Goal: Task Accomplishment & Management: Manage account settings

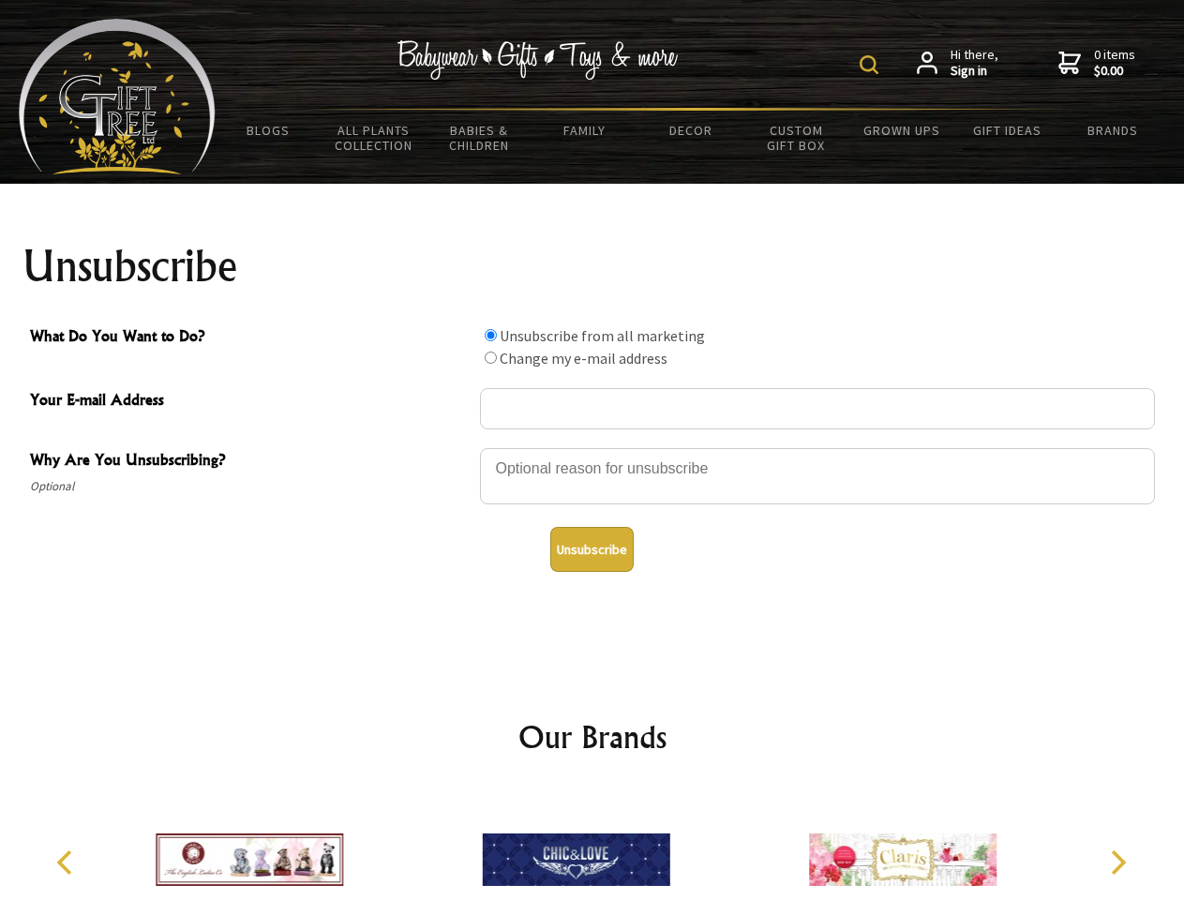
click at [872, 65] on img at bounding box center [868, 64] width 19 height 19
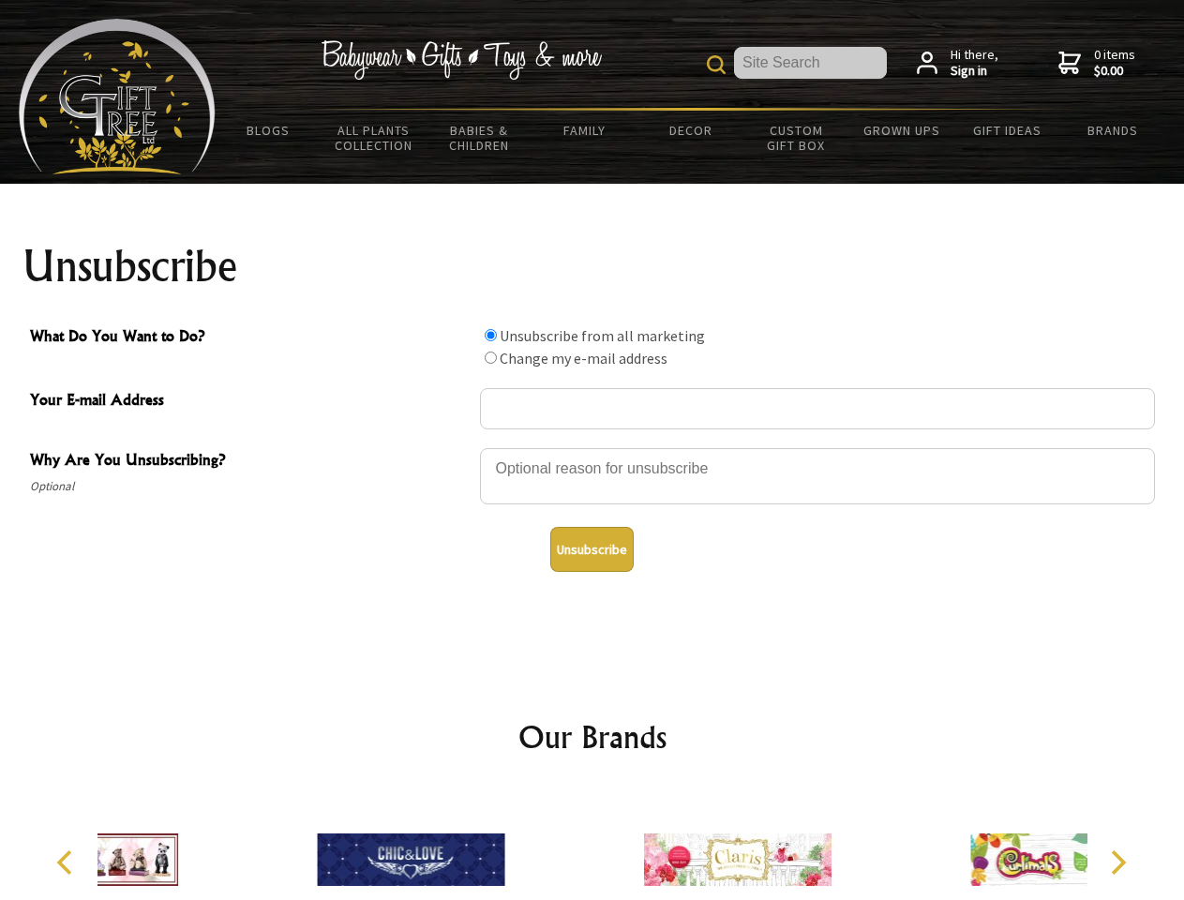
click at [592, 447] on div at bounding box center [817, 479] width 675 height 66
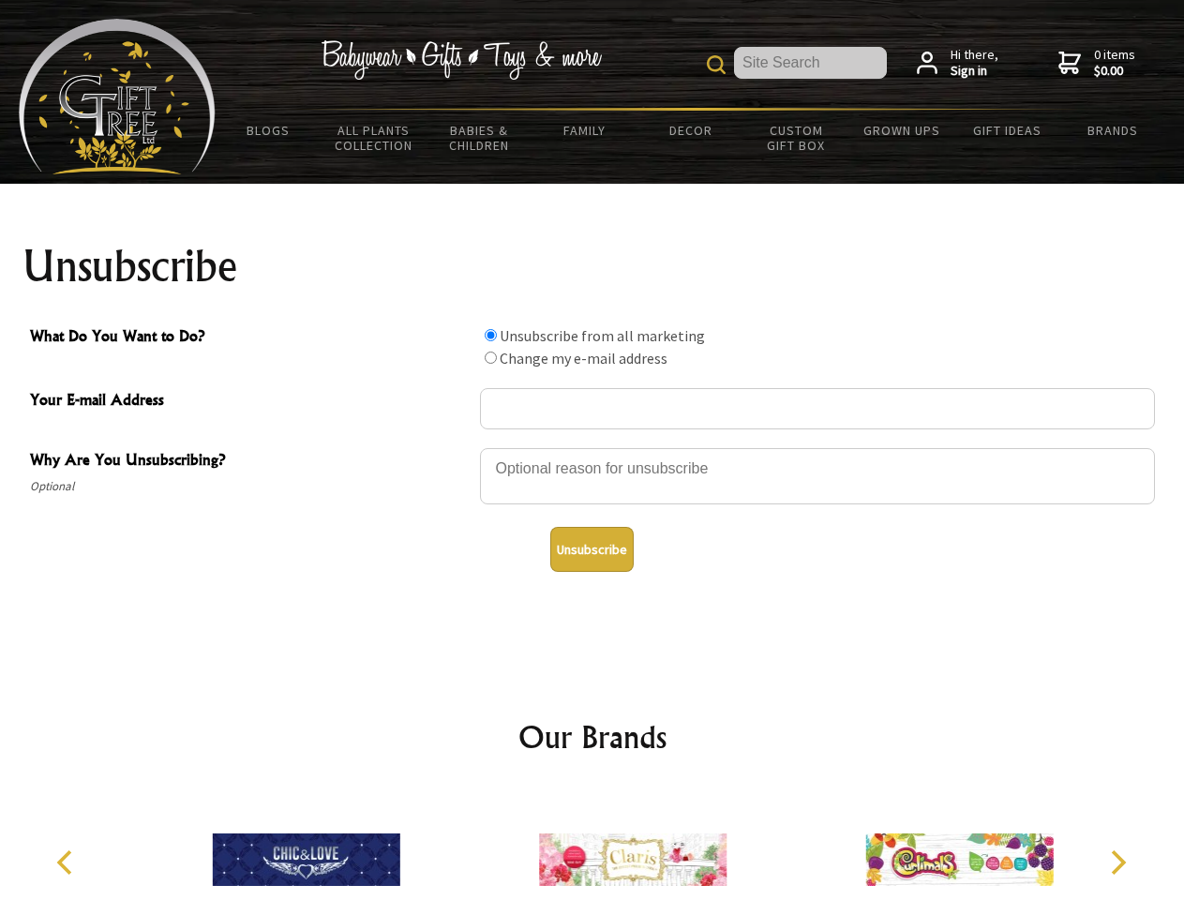
click at [490, 335] on input "What Do You Want to Do?" at bounding box center [491, 335] width 12 height 12
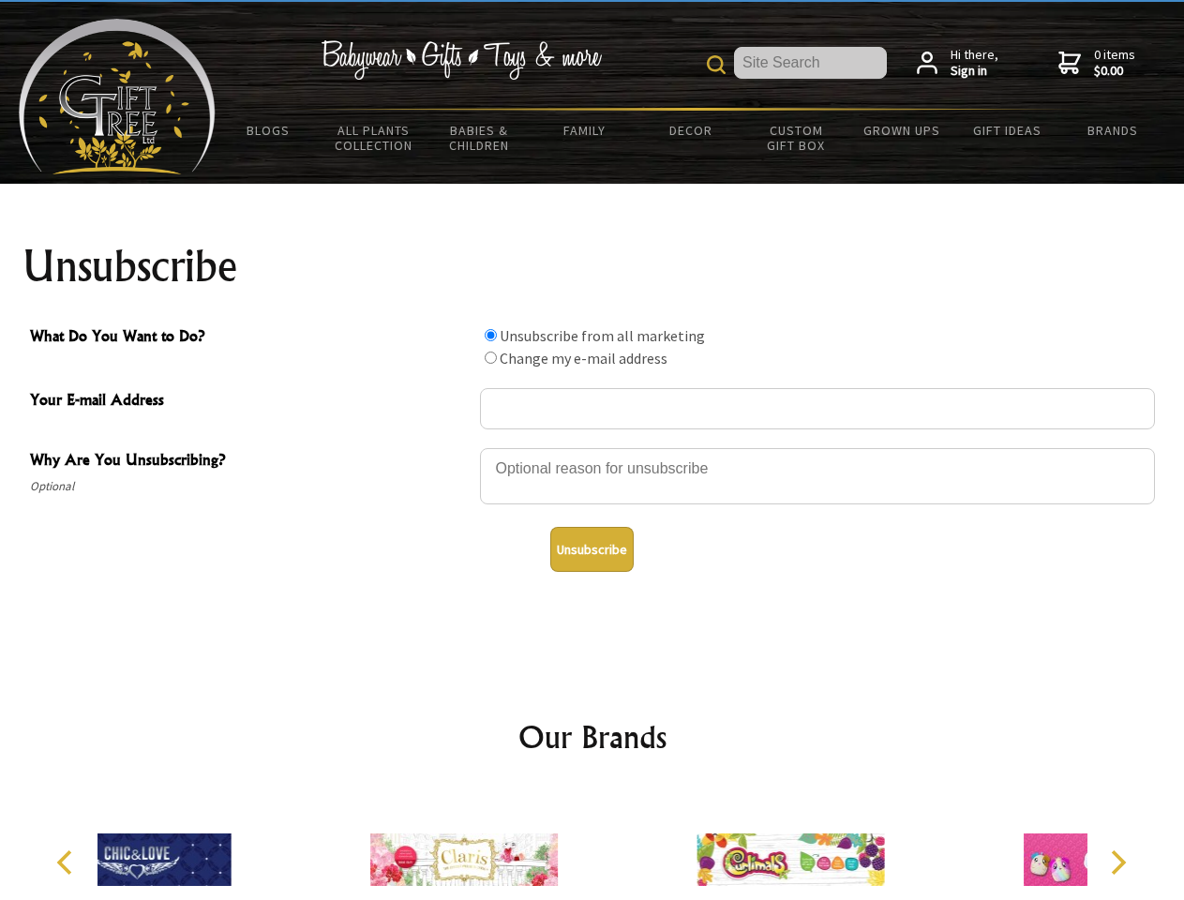
click at [490, 357] on input "What Do You Want to Do?" at bounding box center [491, 357] width 12 height 12
radio input "true"
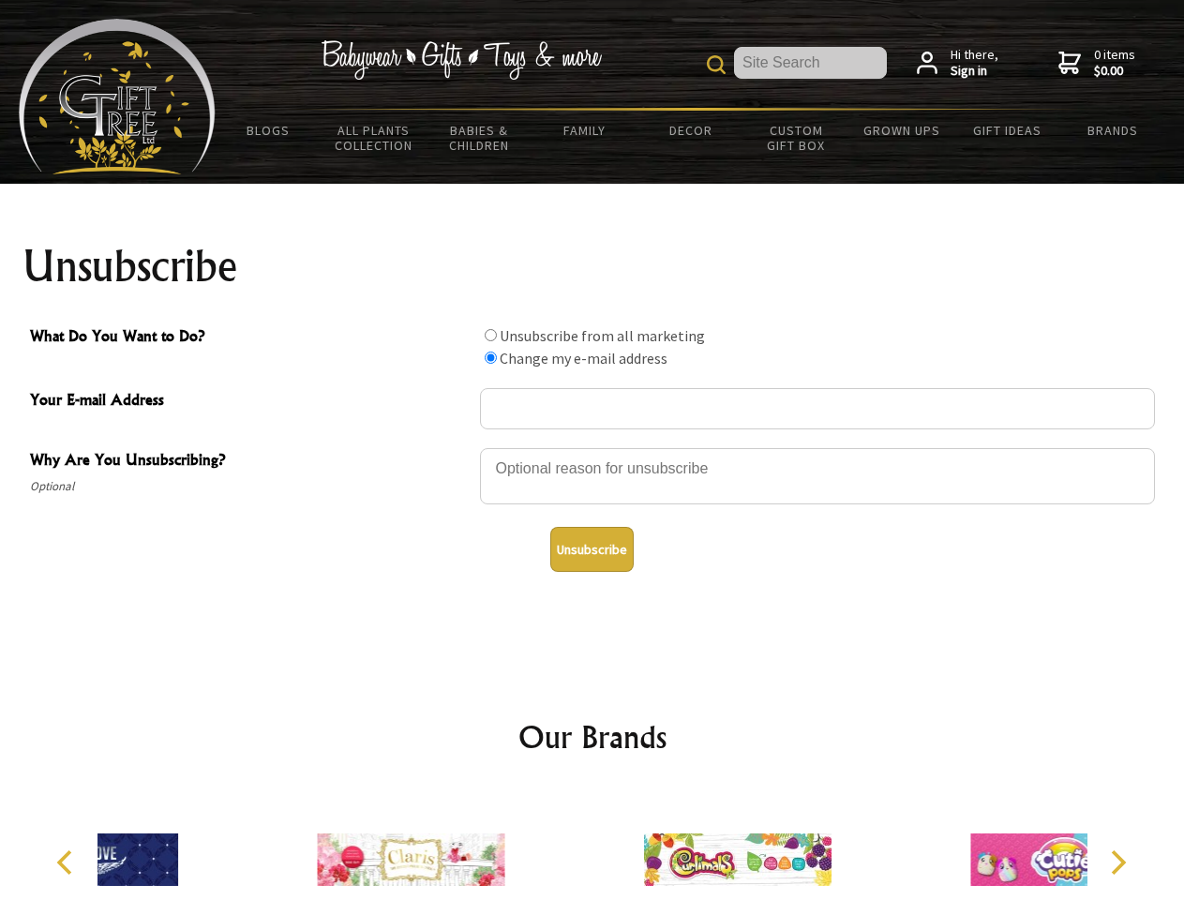
click at [591, 549] on button "Unsubscribe" at bounding box center [591, 549] width 83 height 45
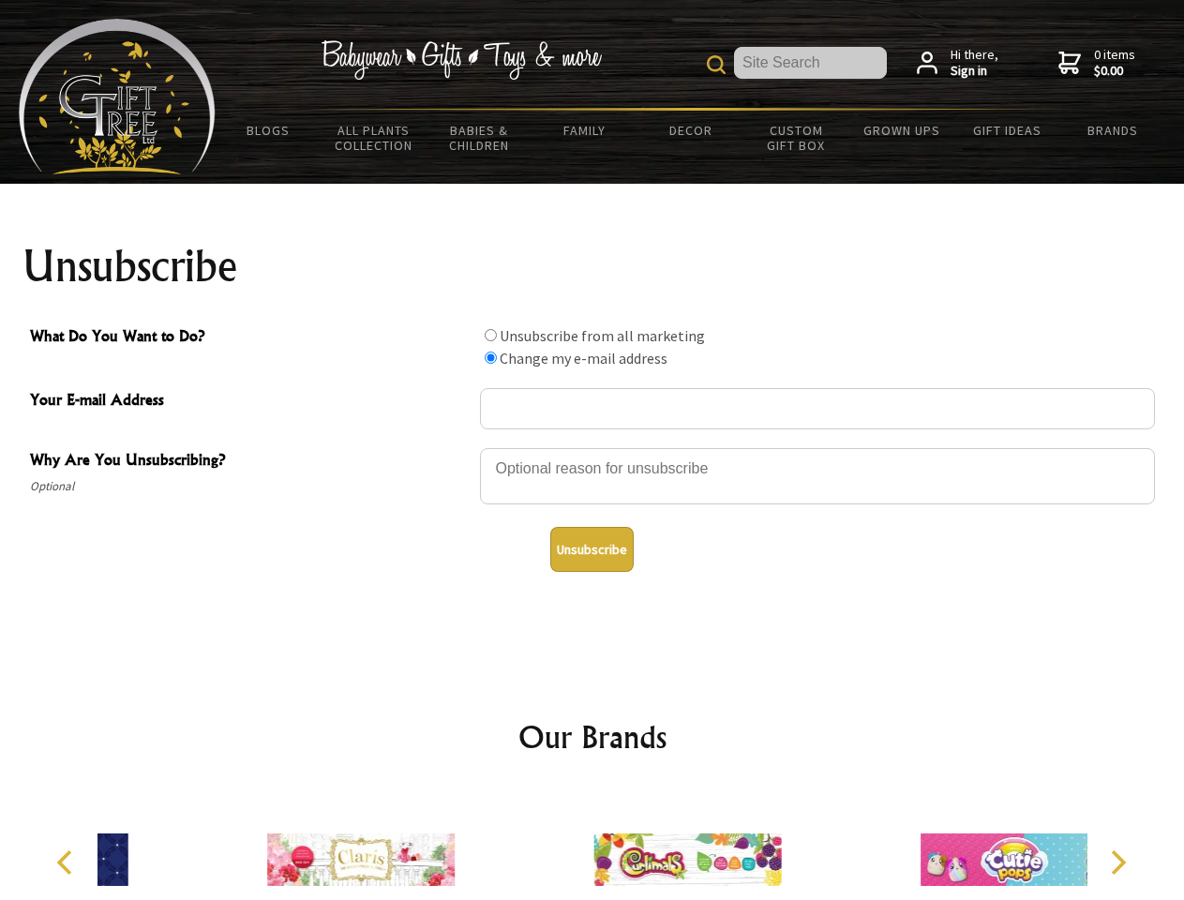
click at [592, 844] on div at bounding box center [687, 862] width 326 height 146
click at [67, 862] on icon "Previous" at bounding box center [66, 862] width 24 height 24
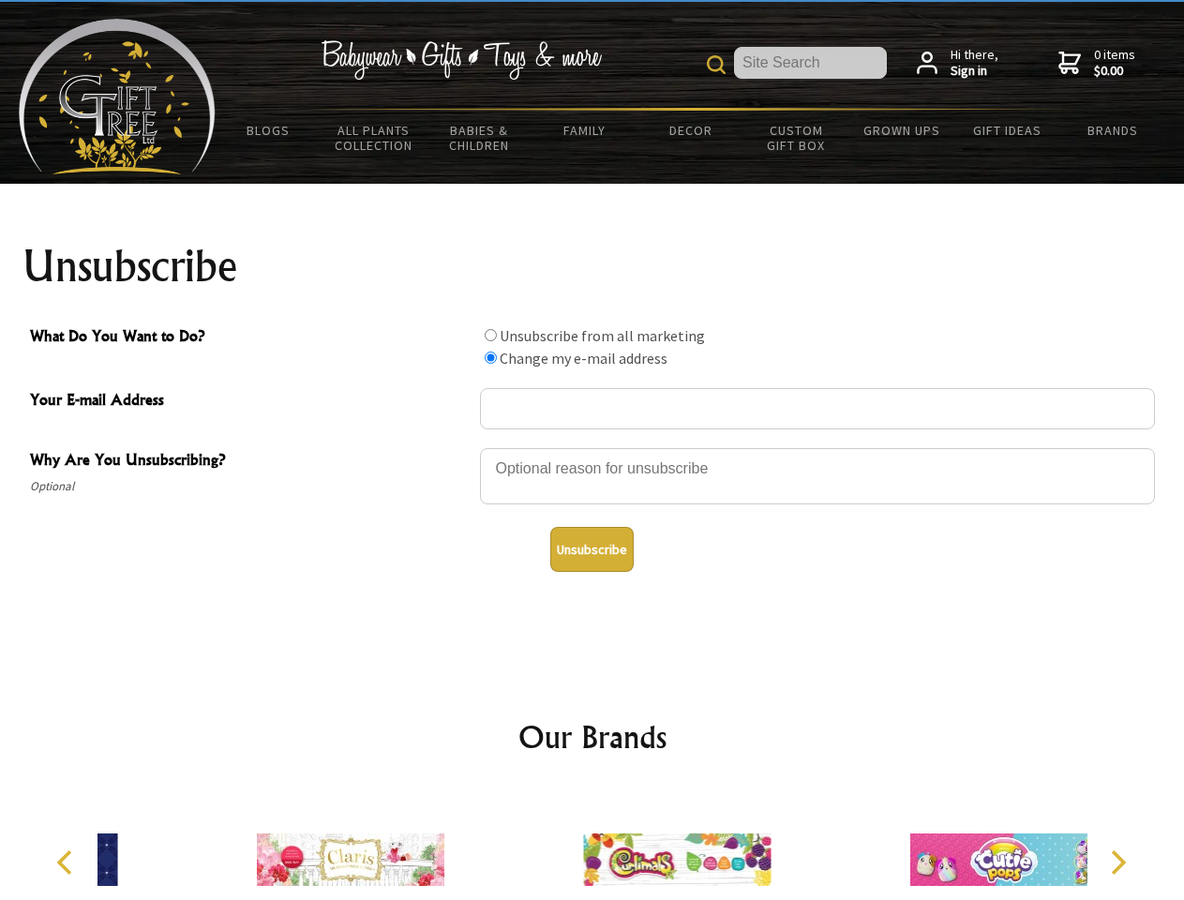
click at [1117, 862] on icon "Next" at bounding box center [1116, 862] width 24 height 24
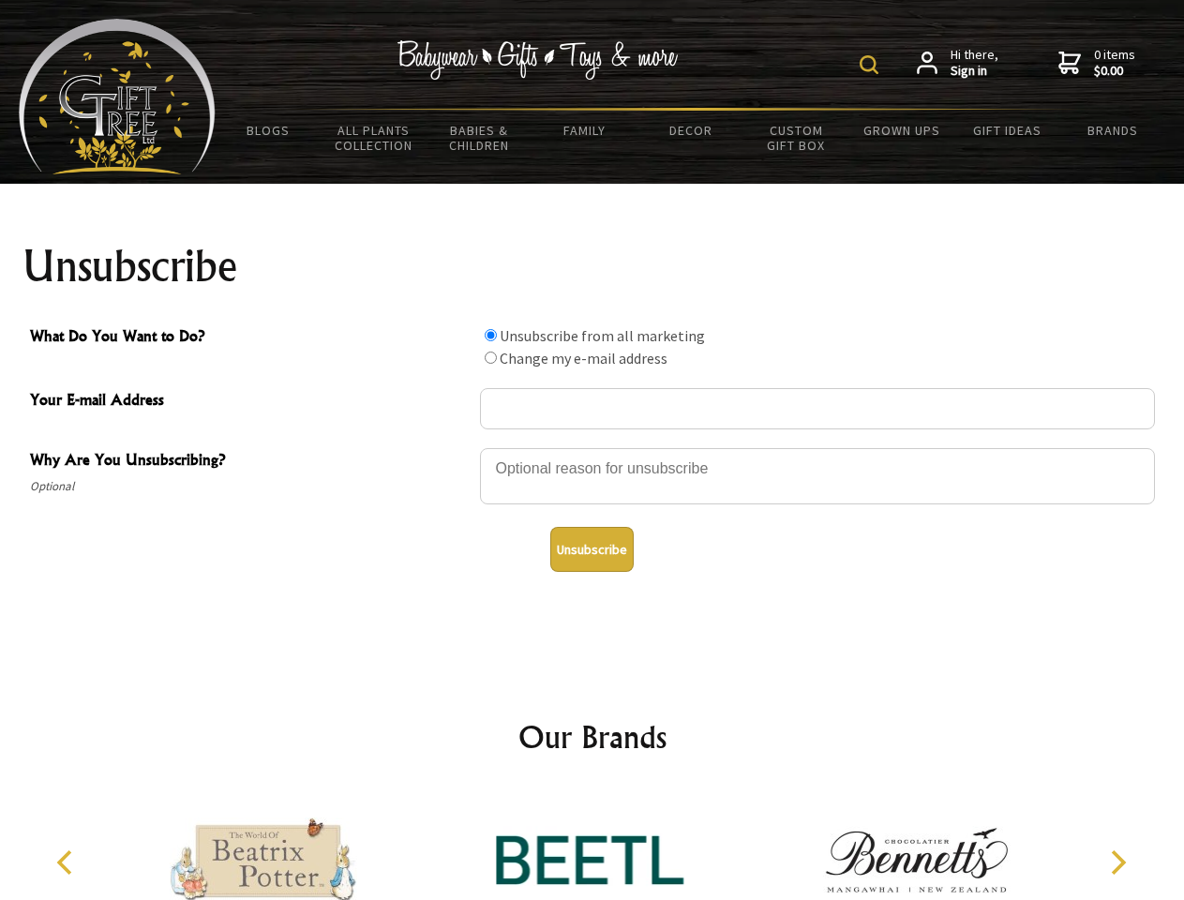
click at [872, 65] on img at bounding box center [868, 64] width 19 height 19
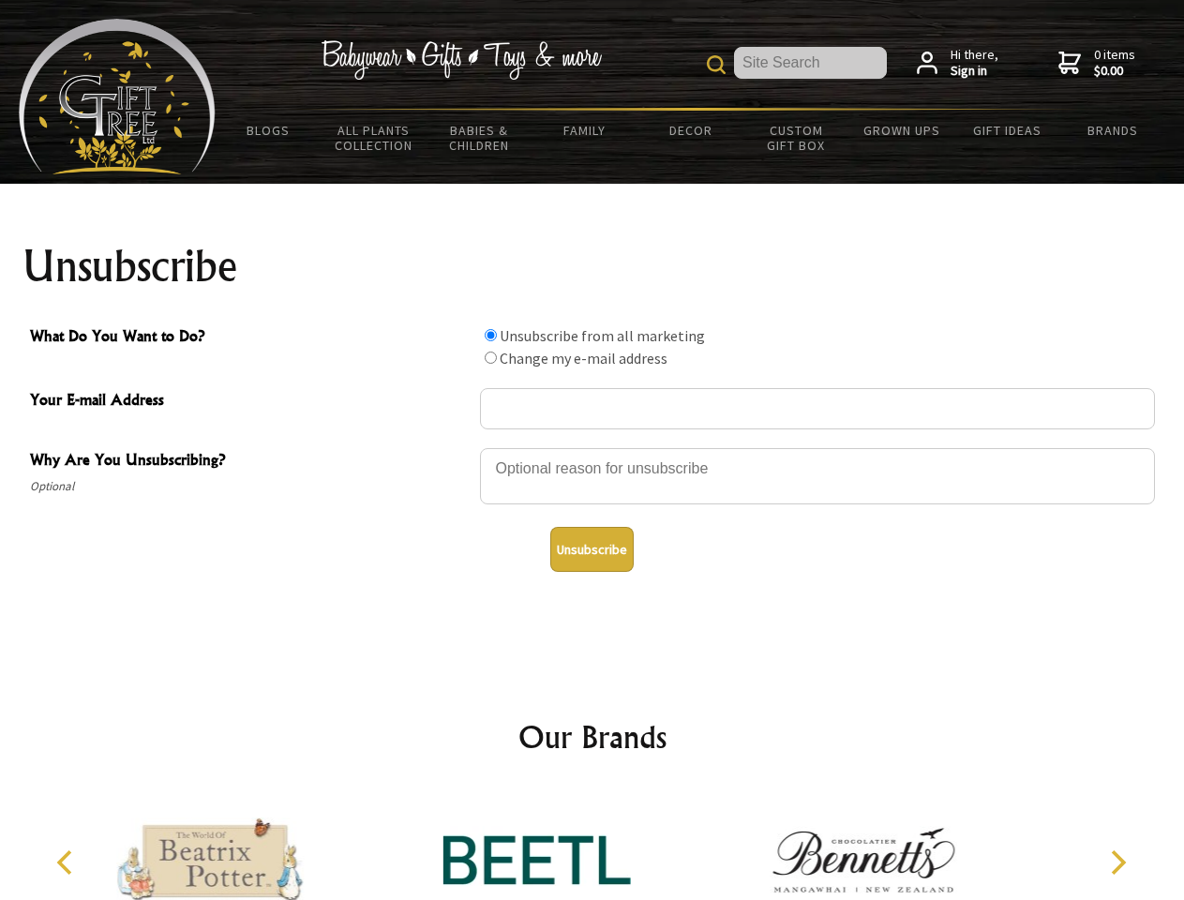
click at [592, 447] on div at bounding box center [817, 479] width 675 height 66
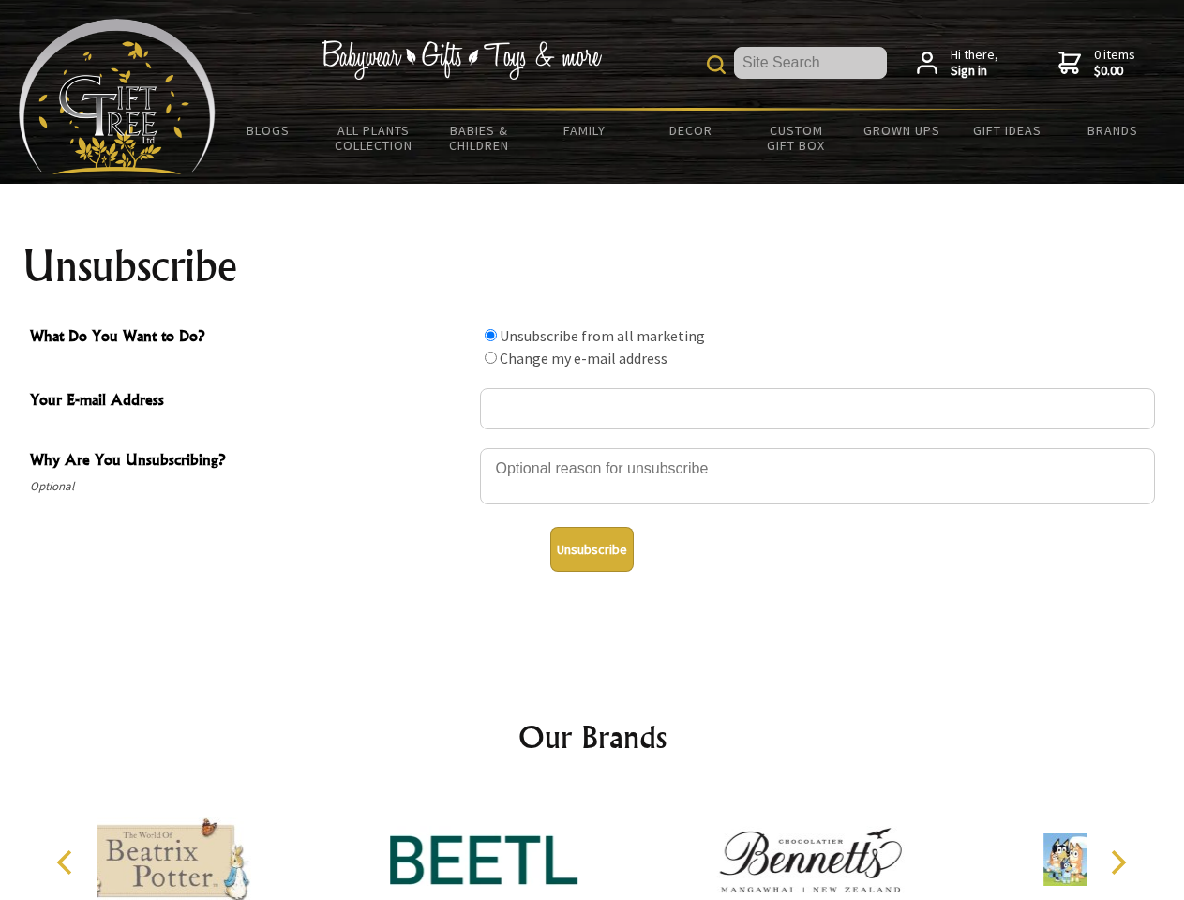
click at [490, 335] on input "What Do You Want to Do?" at bounding box center [491, 335] width 12 height 12
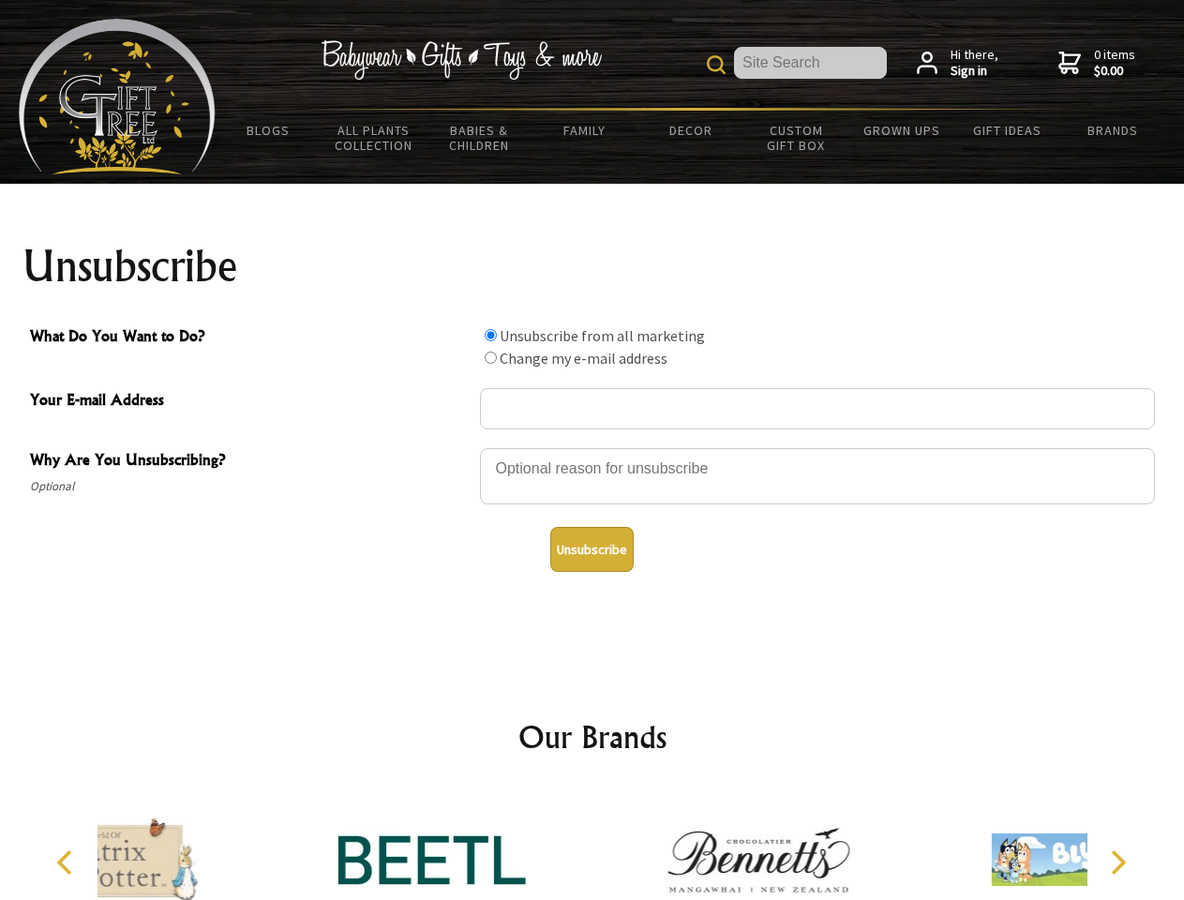
click at [490, 357] on input "What Do You Want to Do?" at bounding box center [491, 357] width 12 height 12
radio input "true"
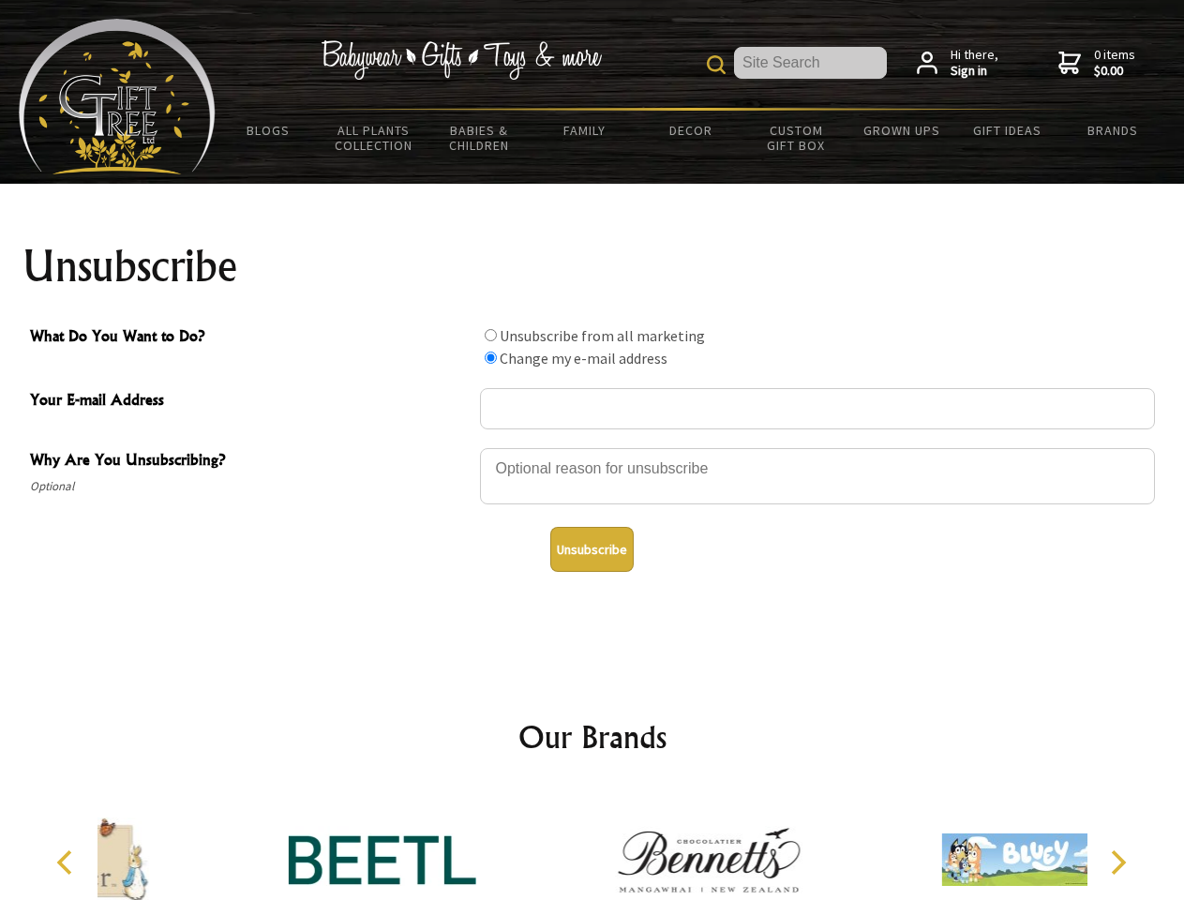
click at [591, 549] on button "Unsubscribe" at bounding box center [591, 549] width 83 height 45
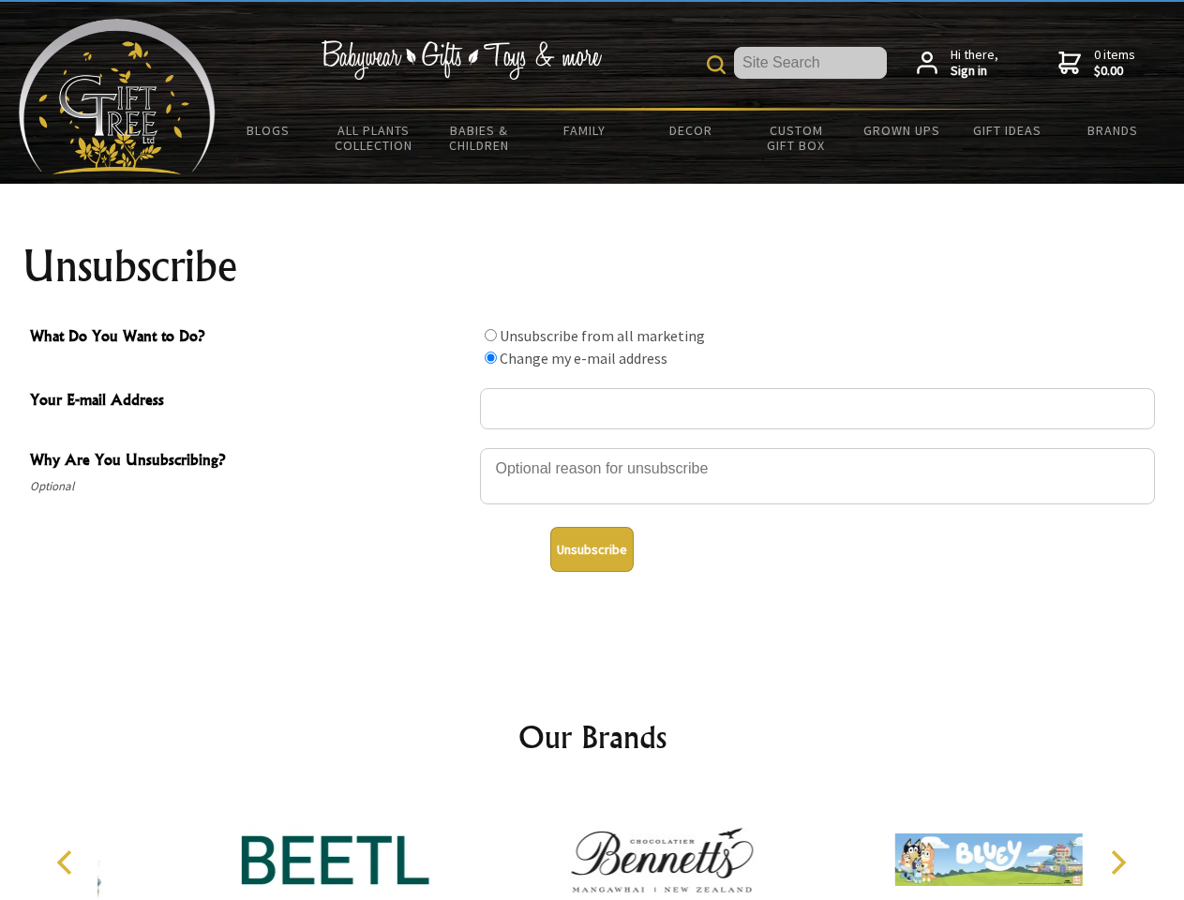
click at [67, 862] on icon "Previous" at bounding box center [66, 862] width 24 height 24
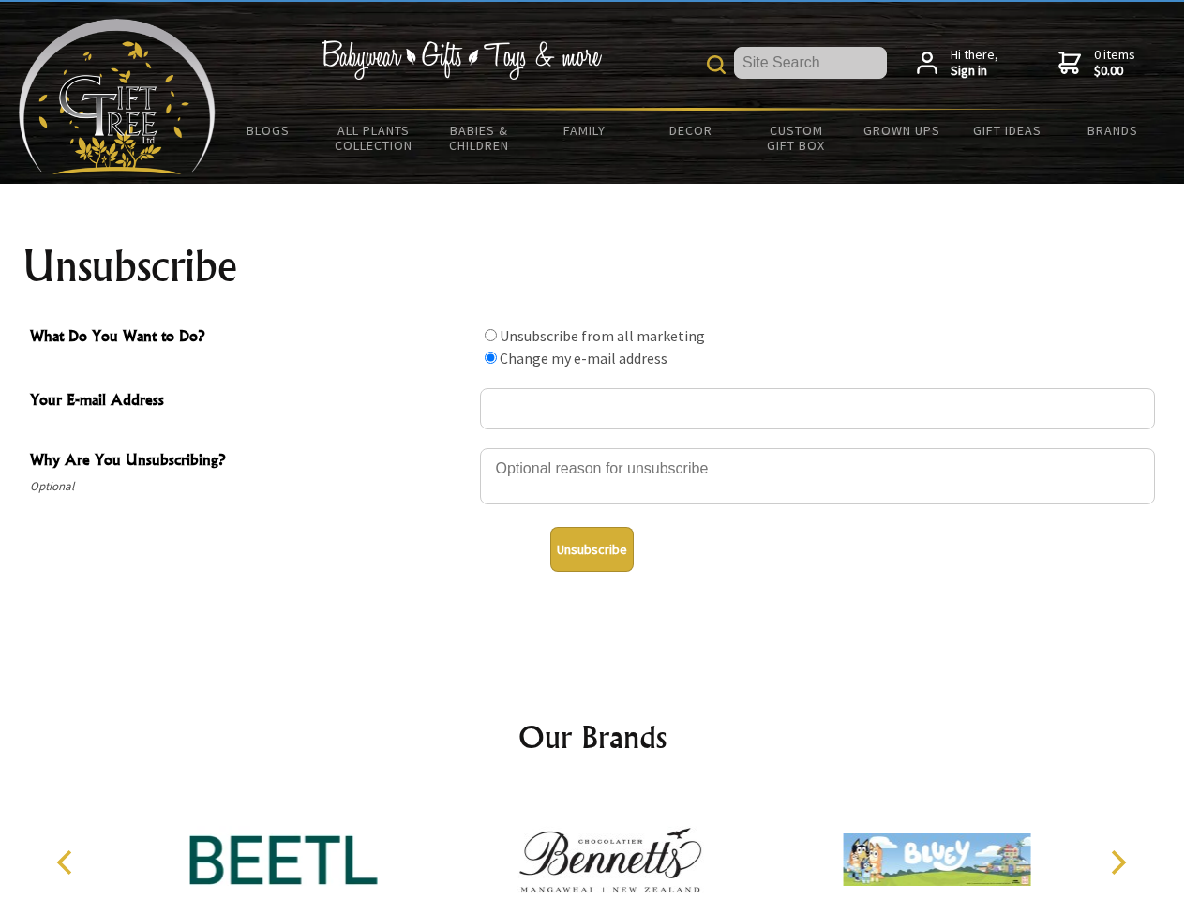
click at [1117, 862] on icon "Next" at bounding box center [1116, 862] width 24 height 24
